Goal: Find specific page/section: Find specific page/section

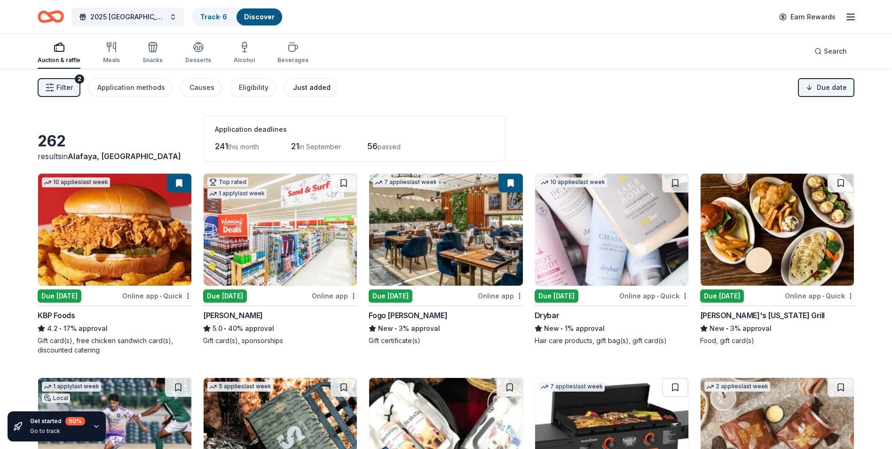
click at [305, 86] on div "Just added" at bounding box center [312, 87] width 38 height 11
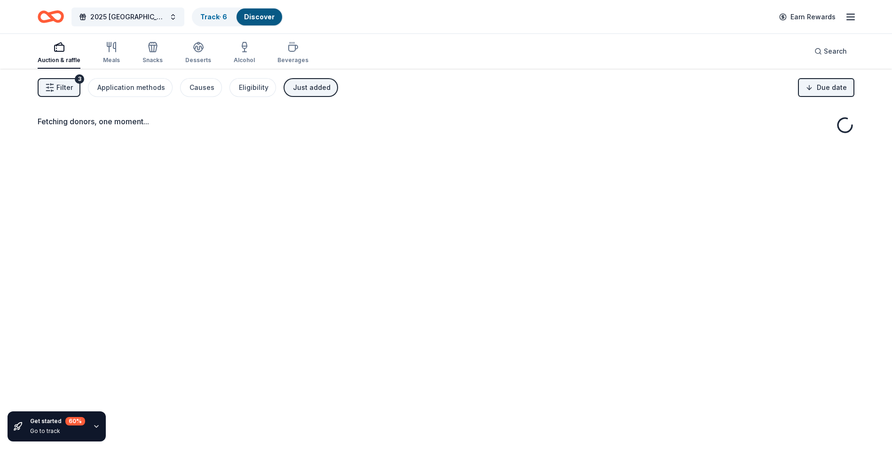
click at [305, 86] on div "Just added" at bounding box center [312, 87] width 38 height 11
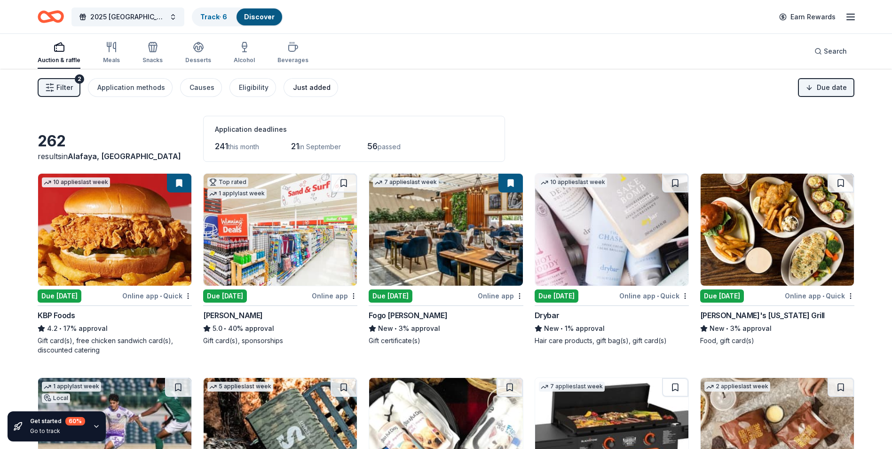
click at [309, 89] on div "Just added" at bounding box center [312, 87] width 38 height 11
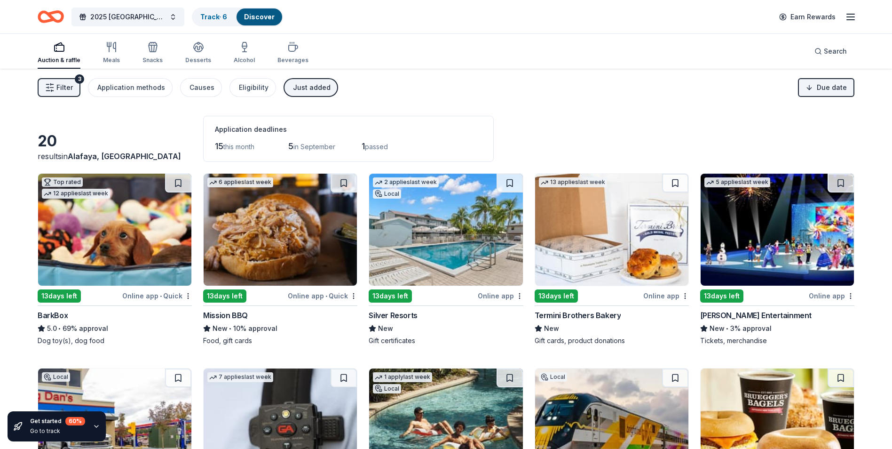
click at [283, 227] on img at bounding box center [280, 230] width 153 height 112
click at [56, 90] on span "Filter" at bounding box center [64, 87] width 16 height 11
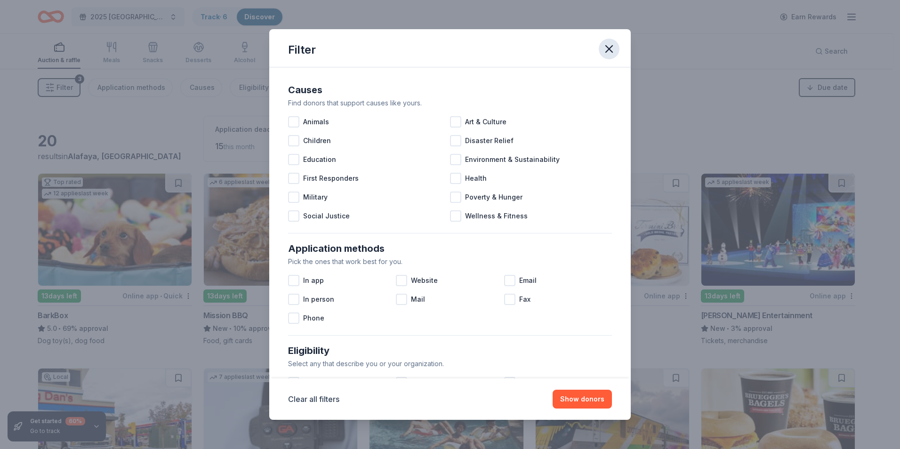
click at [605, 44] on icon "button" at bounding box center [608, 48] width 13 height 13
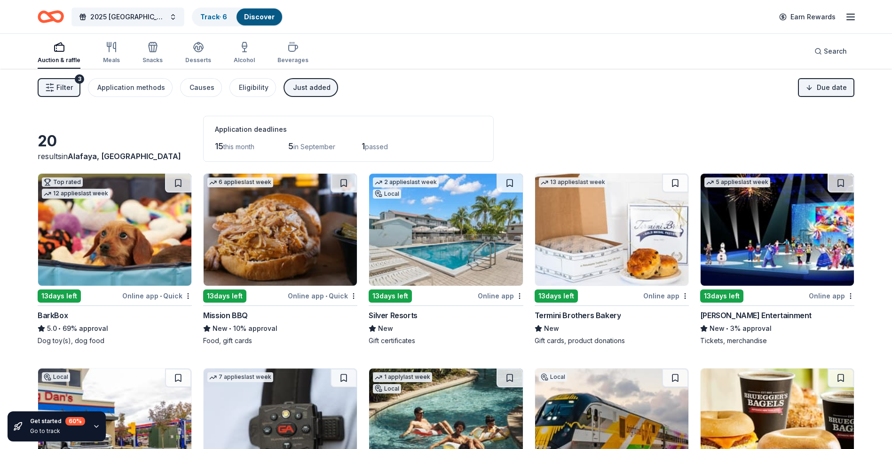
drag, startPoint x: 310, startPoint y: 91, endPoint x: 326, endPoint y: 106, distance: 21.6
click at [310, 91] on div "Just added" at bounding box center [312, 87] width 38 height 11
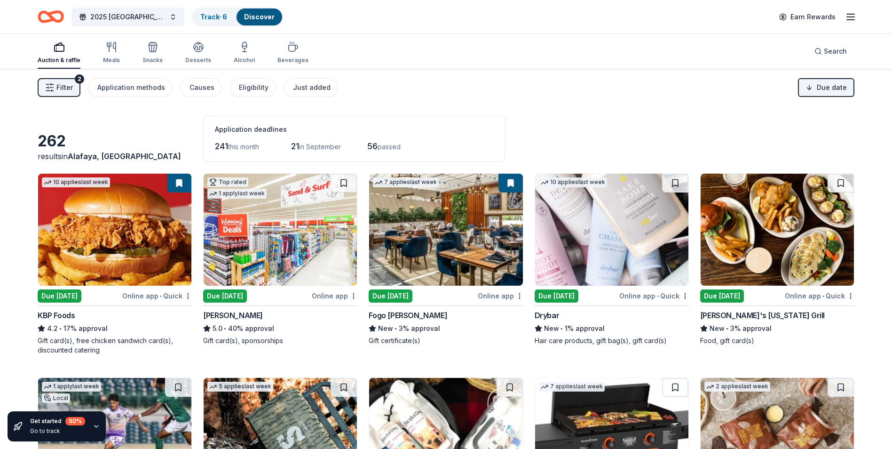
click at [64, 95] on button "Filter 2" at bounding box center [59, 87] width 43 height 19
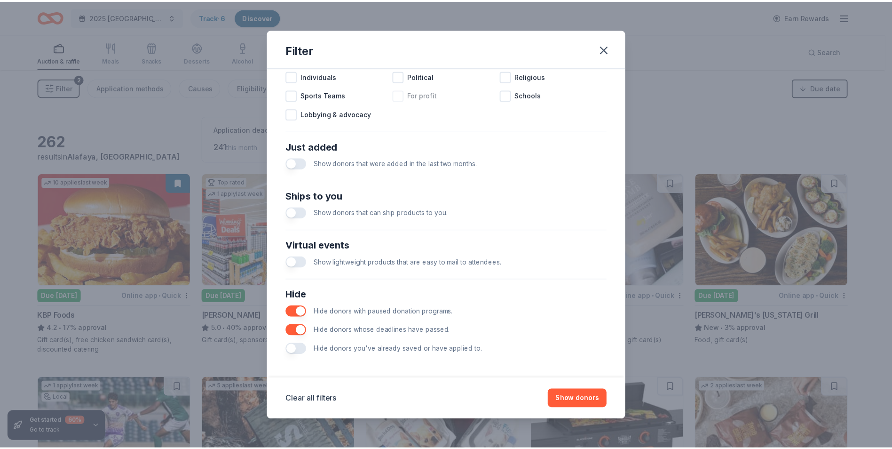
scroll to position [309, 0]
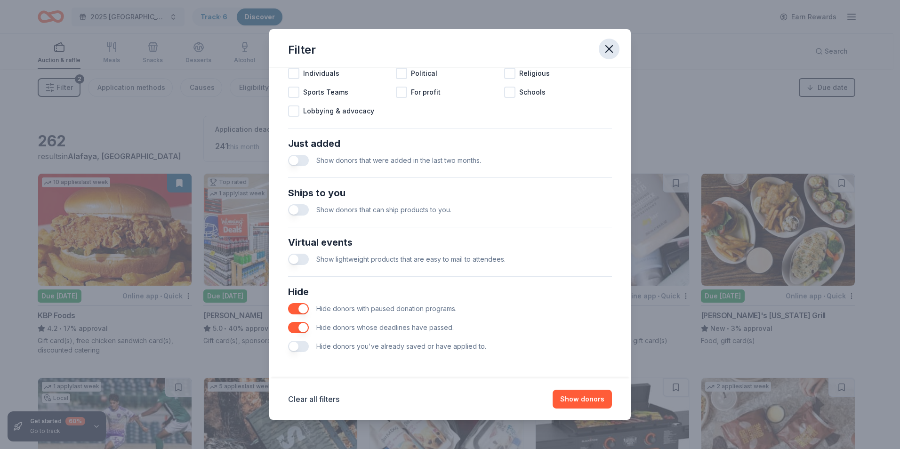
click at [611, 48] on icon "button" at bounding box center [608, 48] width 13 height 13
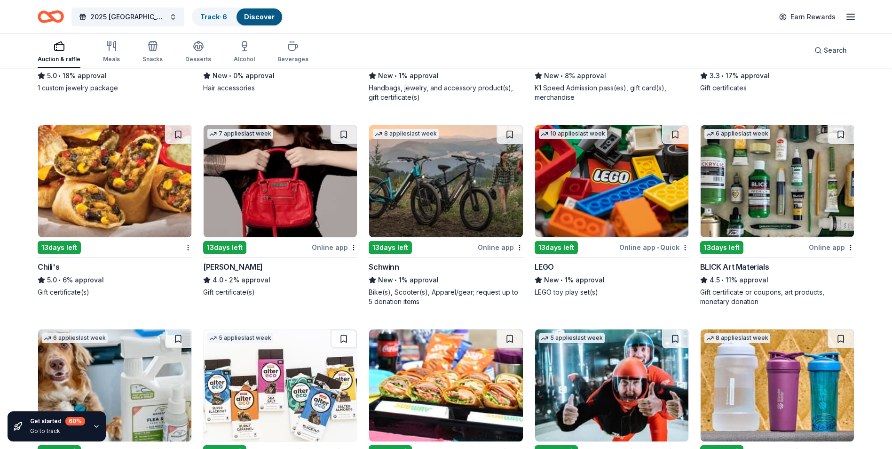
scroll to position [2073, 0]
